Goal: Answer question/provide support

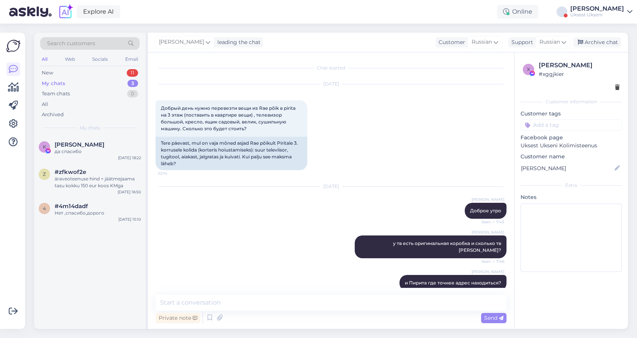
scroll to position [2447, 0]
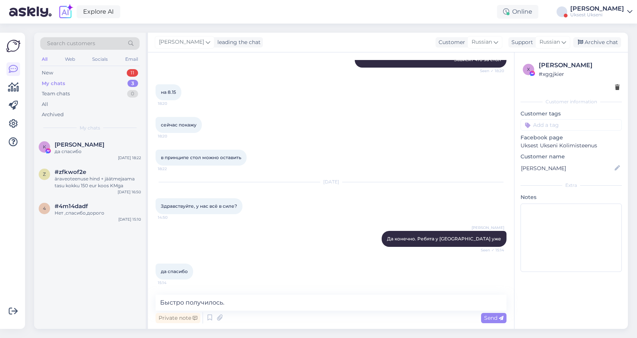
drag, startPoint x: 232, startPoint y: 302, endPoint x: 212, endPoint y: 303, distance: 20.5
click at [212, 303] on textarea "Быстро получилось." at bounding box center [330, 302] width 351 height 16
click at [158, 304] on textarea "Быстро получился переезд у вас : )" at bounding box center [330, 302] width 351 height 16
click at [344, 303] on textarea "Неожиданно быстро получился переезд у вас : )" at bounding box center [330, 302] width 351 height 16
drag, startPoint x: 347, startPoint y: 303, endPoint x: 148, endPoint y: 297, distance: 199.2
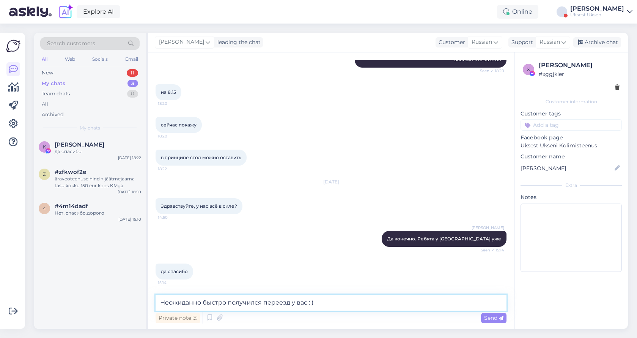
click at [148, 297] on div "Chat started Oct 9 2025 Добрый день нужно перевезти вещи из Rae põik в pirita н…" at bounding box center [331, 190] width 366 height 276
type textarea "Неожиданно быстро получился переезд у вас : )"
click at [99, 0] on div "Explore AI Online Артём Вэльсио Uksest Ukseni" at bounding box center [318, 12] width 637 height 24
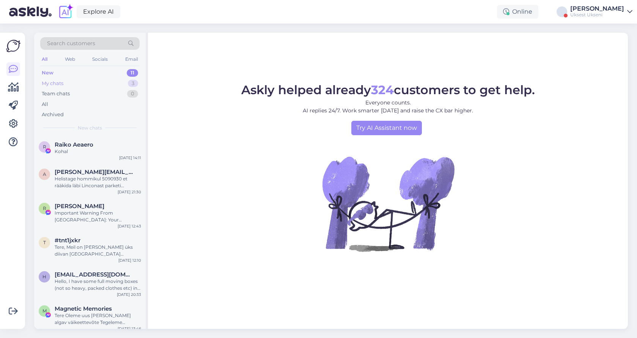
click at [56, 85] on div "My chats" at bounding box center [53, 84] width 22 height 8
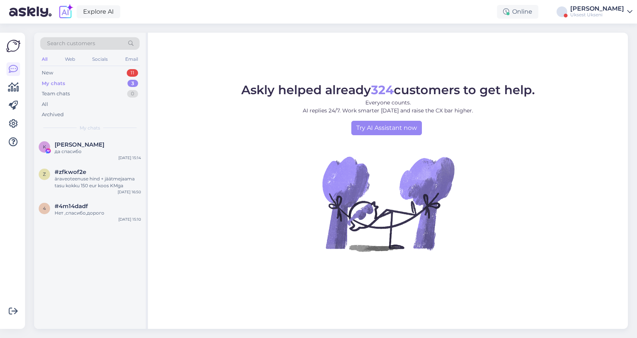
click at [61, 79] on div "My chats 3" at bounding box center [89, 83] width 99 height 11
click at [43, 58] on div "All" at bounding box center [44, 59] width 9 height 10
click at [614, 14] on div "Uksest Ukseni" at bounding box center [597, 15] width 54 height 6
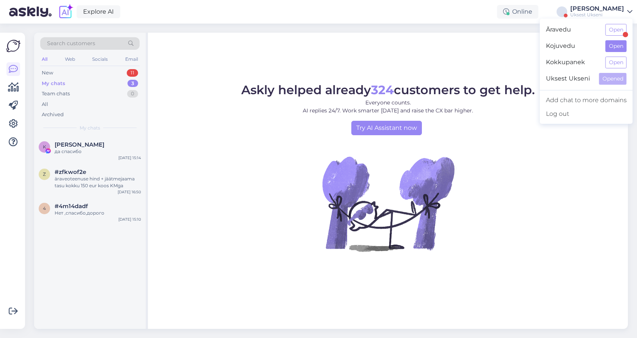
click at [616, 42] on button "Open" at bounding box center [615, 46] width 21 height 12
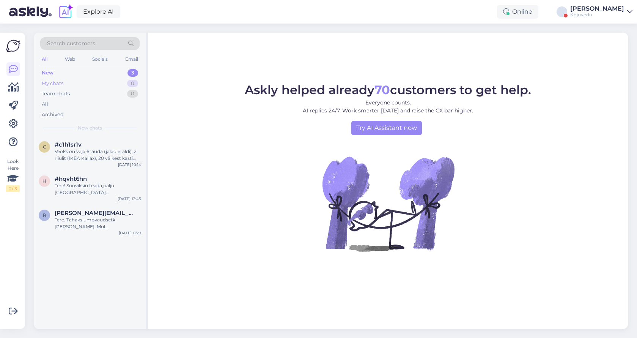
click at [66, 84] on div "My chats 0" at bounding box center [89, 83] width 99 height 11
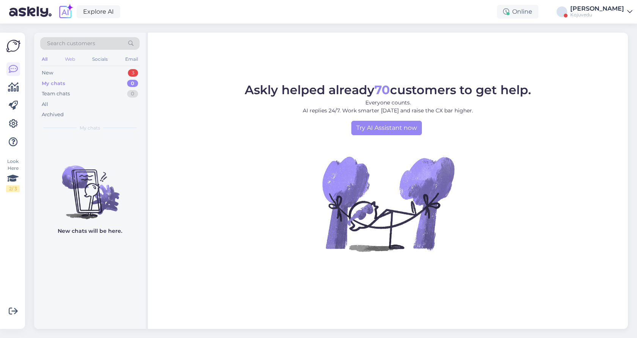
click at [63, 57] on div "Web" at bounding box center [69, 59] width 13 height 10
click at [91, 62] on div "All Web Socials Email" at bounding box center [89, 60] width 99 height 12
click at [103, 58] on div "Socials" at bounding box center [100, 59] width 19 height 10
click at [129, 59] on div "Email" at bounding box center [132, 59] width 16 height 10
click at [601, 16] on div "Kojuvedu" at bounding box center [597, 15] width 54 height 6
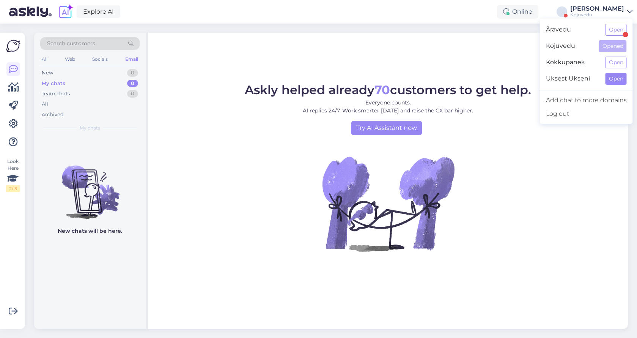
click at [611, 80] on button "Open" at bounding box center [615, 79] width 21 height 12
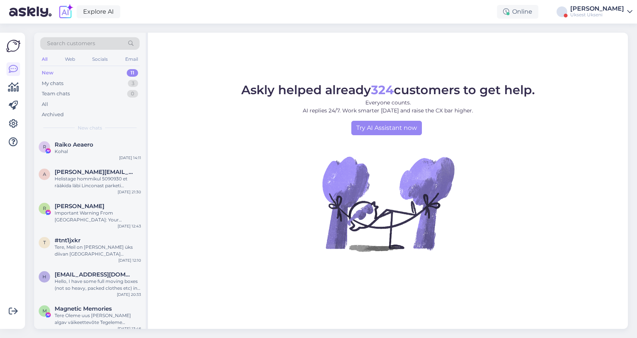
click at [71, 42] on span "Search customers" at bounding box center [71, 43] width 48 height 8
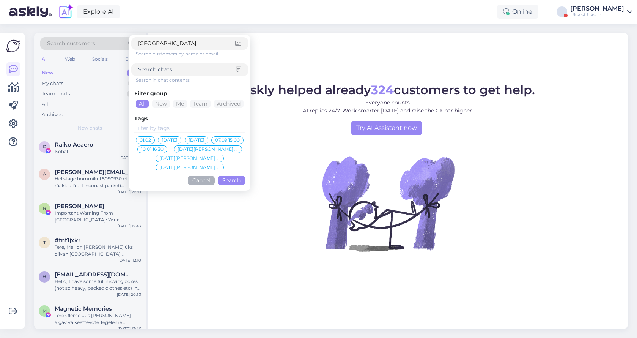
type input "[DEMOGRAPHIC_DATA]"
click at [231, 180] on button "Search" at bounding box center [231, 180] width 27 height 9
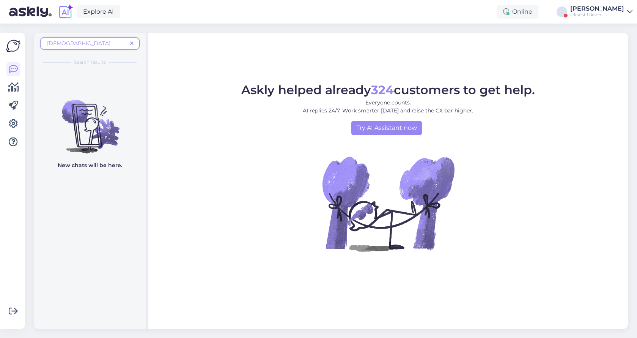
click at [132, 44] on icon at bounding box center [131, 43] width 3 height 5
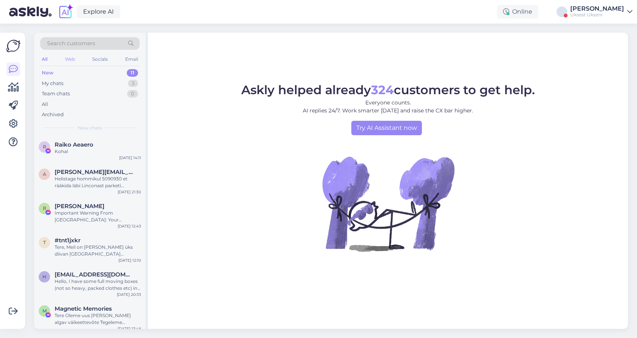
click at [67, 57] on div "Web" at bounding box center [69, 59] width 13 height 10
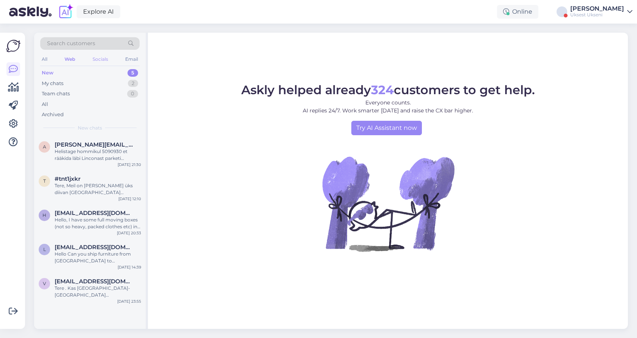
click at [101, 61] on div "Socials" at bounding box center [100, 59] width 19 height 10
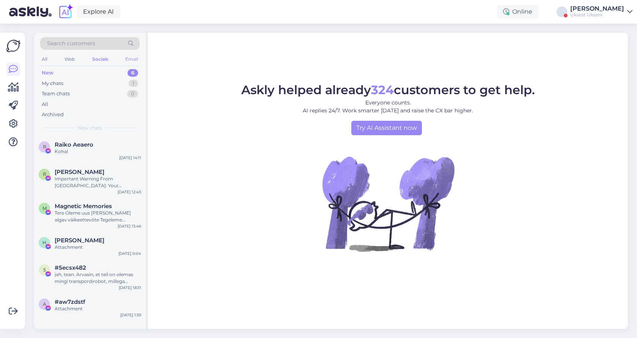
click at [136, 60] on div "Email" at bounding box center [132, 59] width 16 height 10
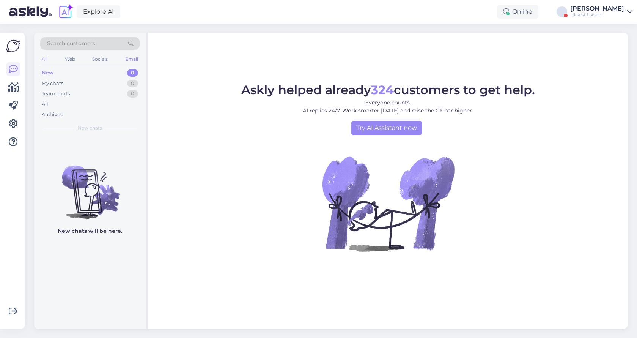
click at [43, 59] on div "All" at bounding box center [44, 59] width 9 height 10
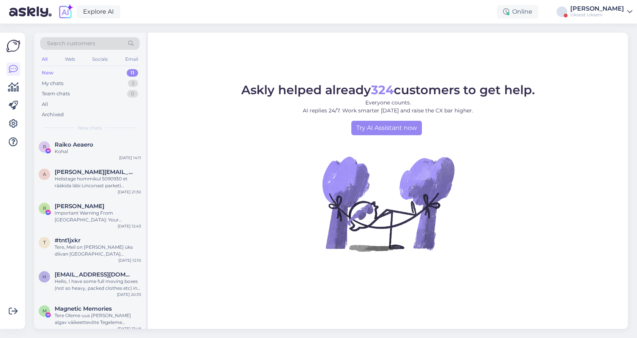
click at [618, 11] on div "[PERSON_NAME]" at bounding box center [597, 9] width 54 height 6
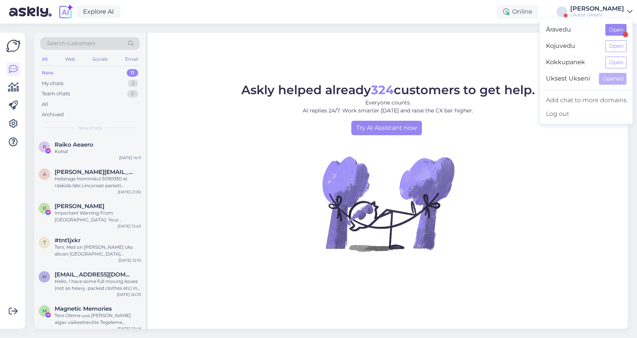
click at [618, 24] on button "Open" at bounding box center [615, 30] width 21 height 12
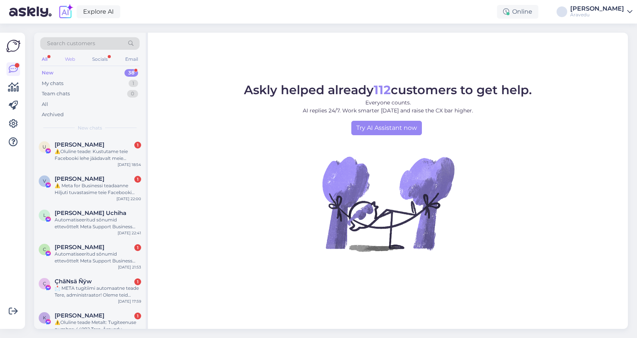
click at [66, 56] on div "Web" at bounding box center [69, 59] width 13 height 10
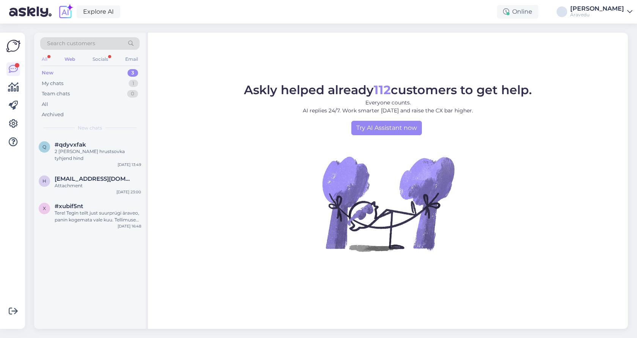
click at [43, 58] on div "All" at bounding box center [44, 59] width 9 height 10
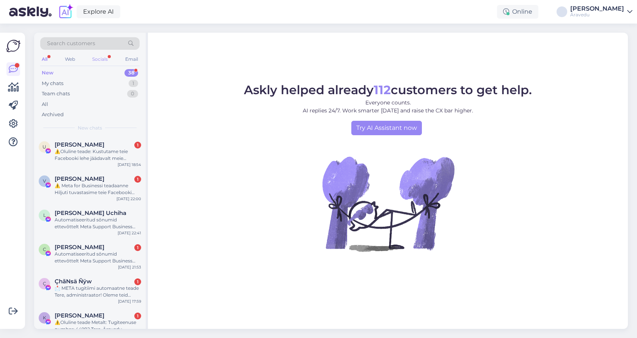
click at [107, 62] on div "Socials" at bounding box center [100, 59] width 19 height 10
click at [133, 58] on div "Email" at bounding box center [132, 59] width 16 height 10
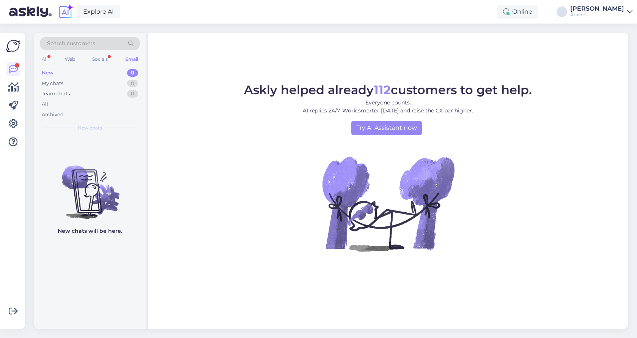
click at [614, 17] on div "Äravedu" at bounding box center [597, 15] width 54 height 6
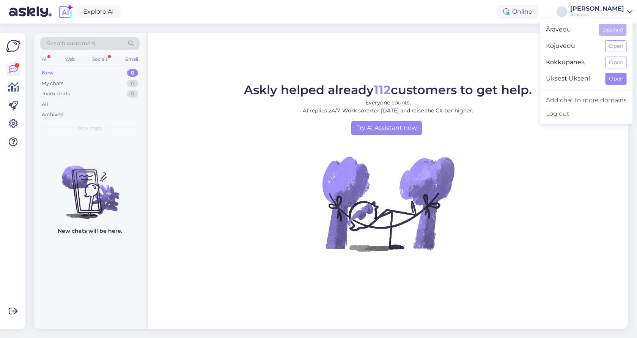
click at [614, 76] on button "Open" at bounding box center [615, 79] width 21 height 12
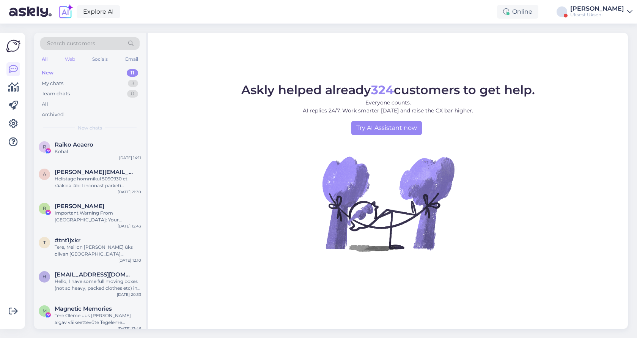
click at [68, 58] on div "Web" at bounding box center [69, 59] width 13 height 10
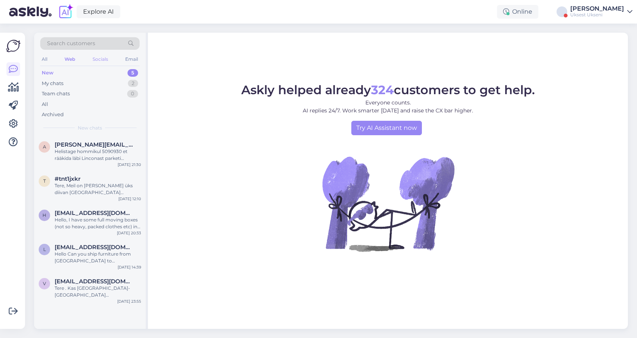
click at [101, 61] on div "Socials" at bounding box center [100, 59] width 19 height 10
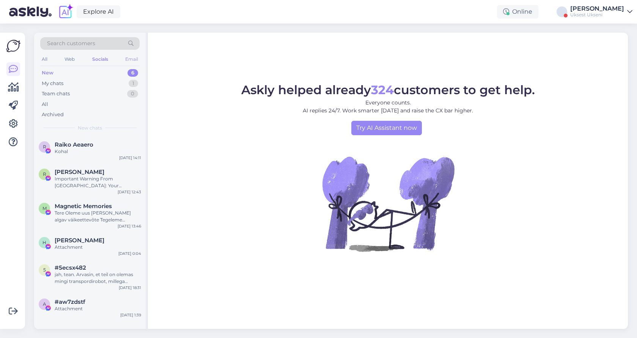
click at [136, 60] on div "Email" at bounding box center [132, 59] width 16 height 10
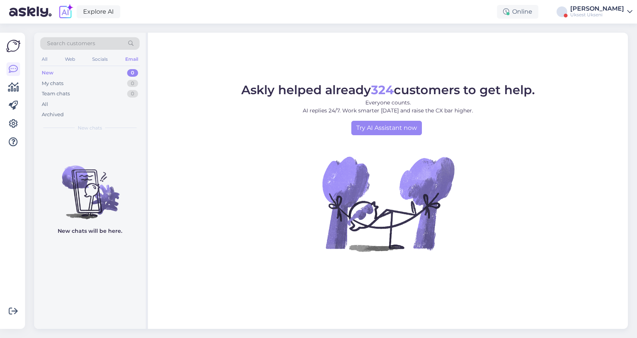
click at [582, 13] on div "Uksest Ukseni" at bounding box center [597, 15] width 54 height 6
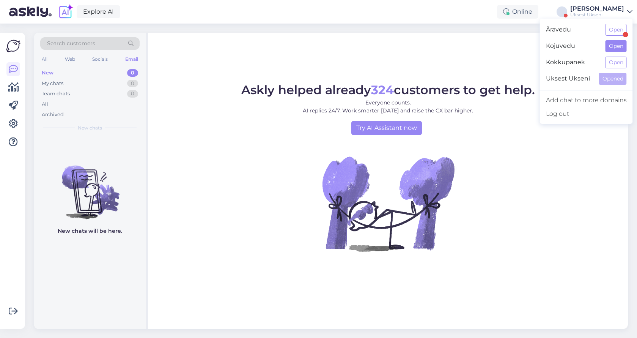
click at [618, 46] on button "Open" at bounding box center [615, 46] width 21 height 12
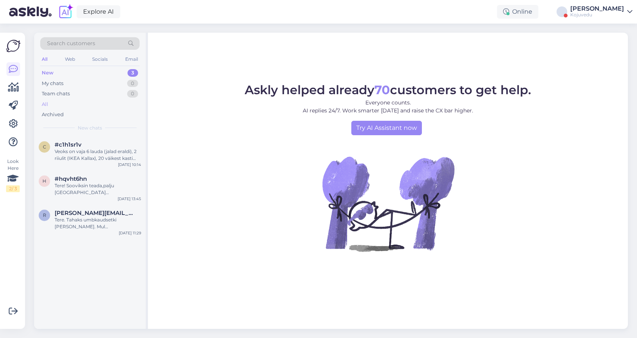
click at [50, 104] on div "All" at bounding box center [89, 104] width 99 height 11
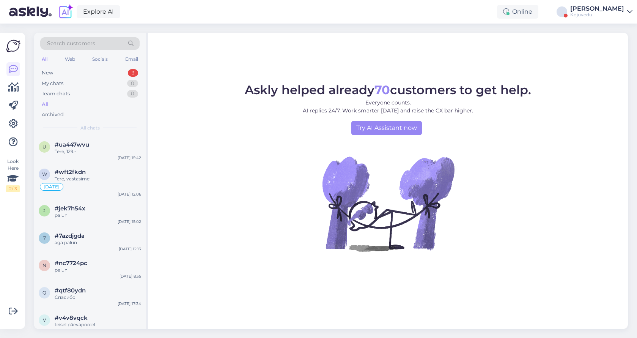
click at [610, 7] on div "[PERSON_NAME]" at bounding box center [597, 9] width 54 height 6
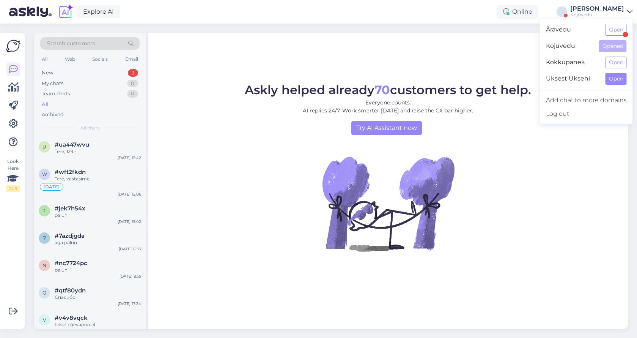
click at [614, 78] on button "Open" at bounding box center [615, 79] width 21 height 12
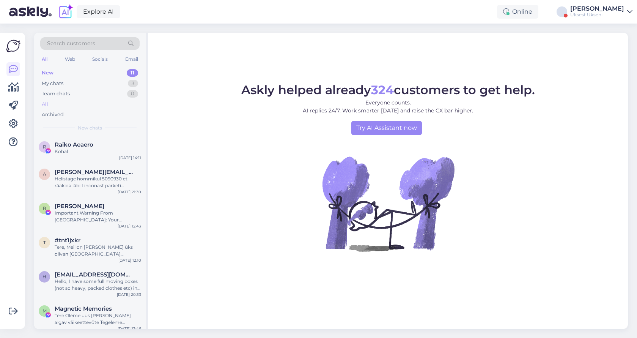
click at [49, 104] on div "All" at bounding box center [89, 104] width 99 height 11
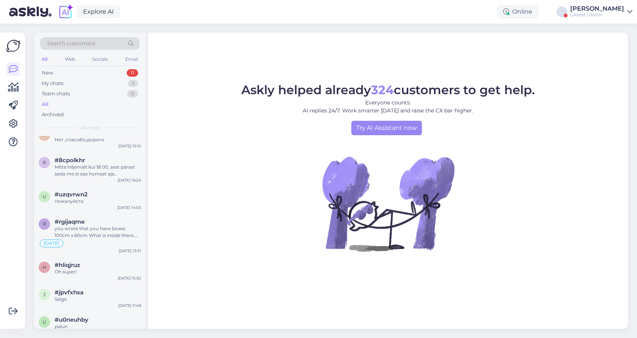
scroll to position [74, 0]
click at [99, 226] on div "you wrote that you have boxes 100cm x 60cm What is inside there, quiete big box…" at bounding box center [98, 231] width 86 height 14
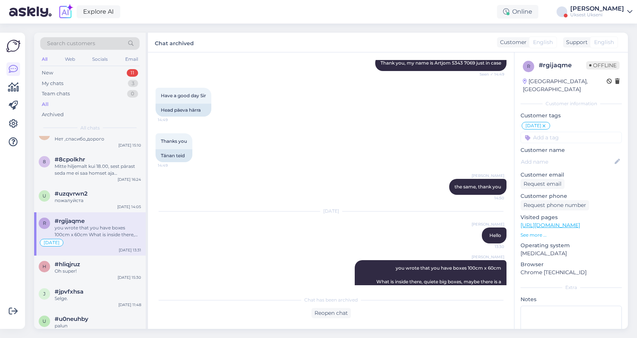
scroll to position [3017, 0]
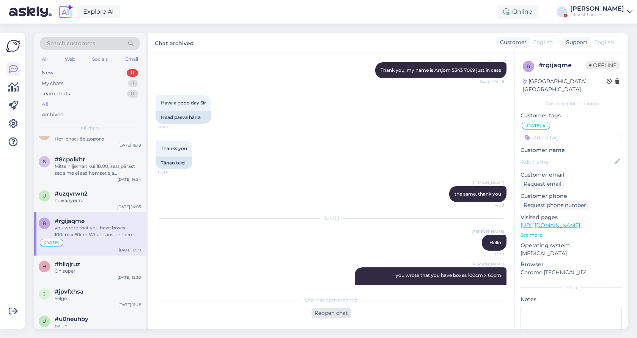
click at [336, 315] on div "Reopen chat" at bounding box center [330, 313] width 39 height 10
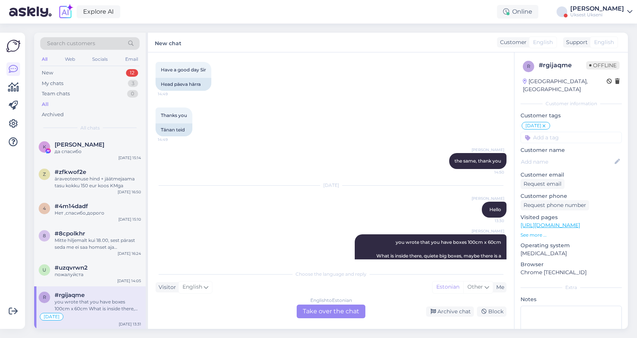
scroll to position [3049, 0]
click at [311, 309] on div "English to Estonian Take over the chat" at bounding box center [331, 311] width 69 height 14
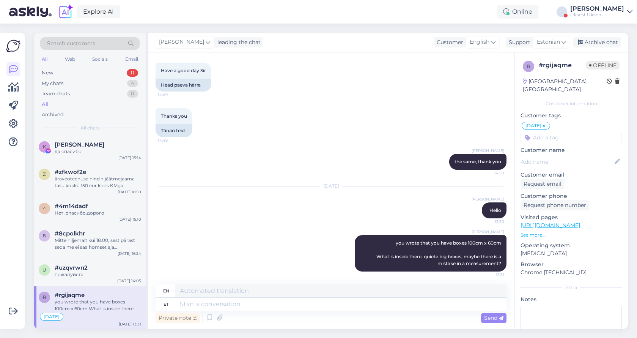
scroll to position [3031, 0]
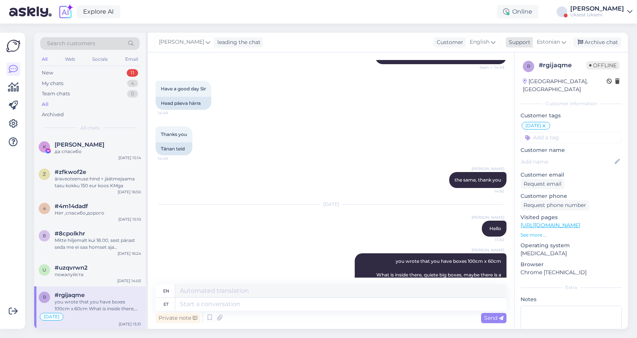
click at [566, 44] on div "Estonian" at bounding box center [551, 42] width 38 height 12
type input "engl"
click at [531, 74] on link "English" at bounding box center [537, 76] width 83 height 12
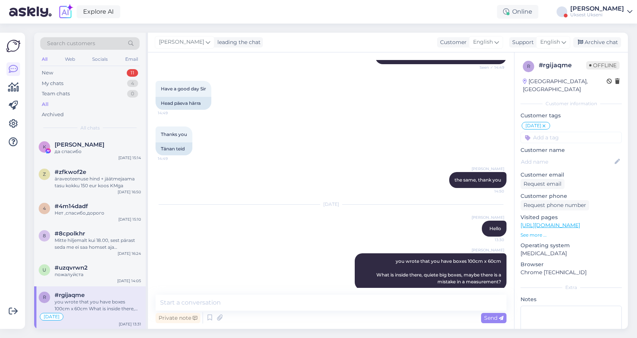
scroll to position [3021, 0]
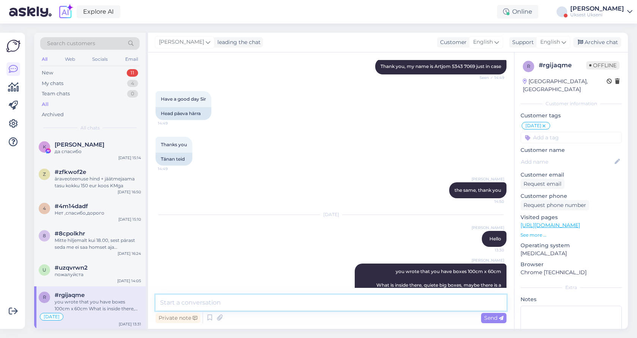
click at [245, 303] on textarea at bounding box center [330, 302] width 351 height 16
paste textarea "Please be reminded that you have an outstanding invoice number xxx. We kindly a…"
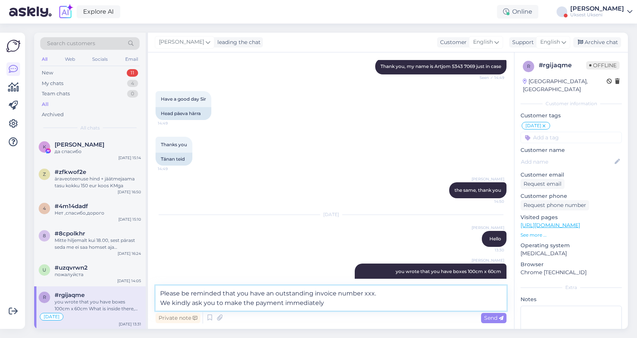
click at [160, 292] on textarea "Please be reminded that you have an outstanding invoice number xxx. We kindly a…" at bounding box center [330, 297] width 351 height 25
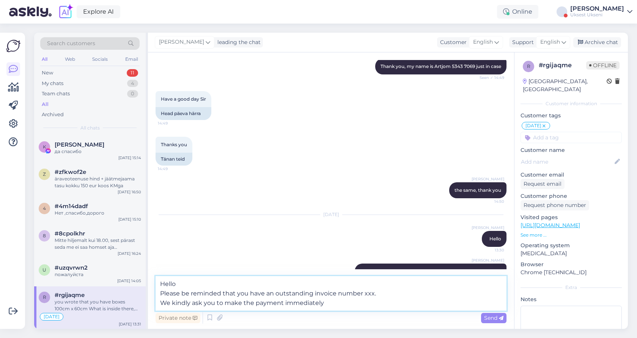
type textarea "Hello Please be reminded that you have an outstanding invoice number xxx. We ki…"
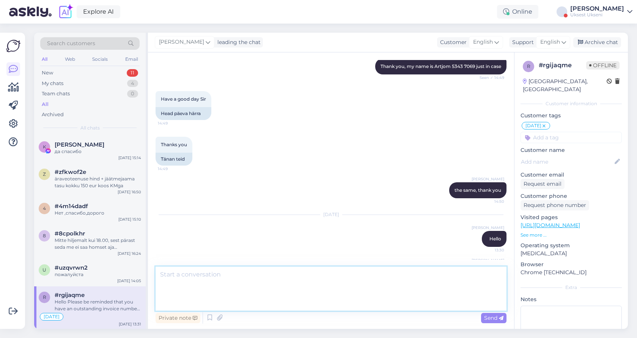
scroll to position [3097, 0]
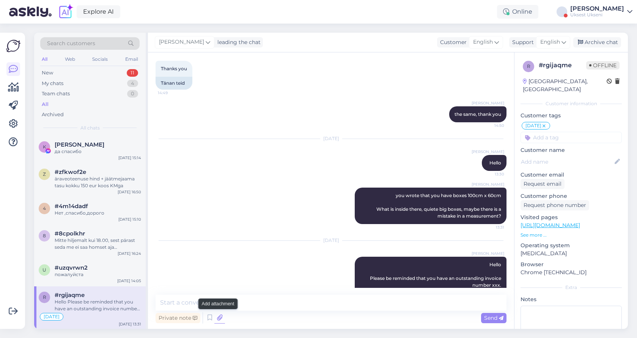
click at [218, 320] on icon at bounding box center [219, 317] width 11 height 11
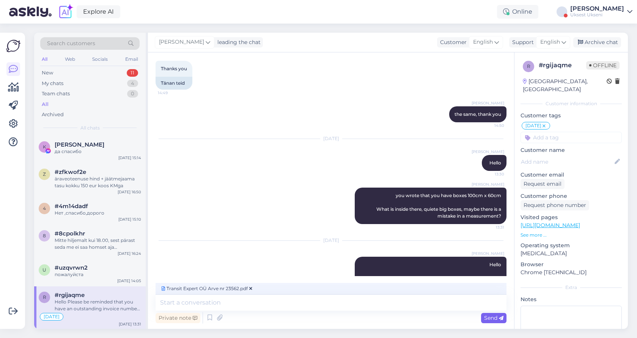
click at [491, 319] on span "Send" at bounding box center [493, 317] width 19 height 7
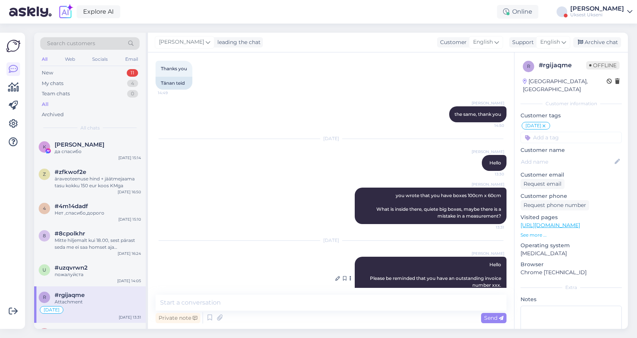
scroll to position [3130, 0]
